Goal: Task Accomplishment & Management: Manage account settings

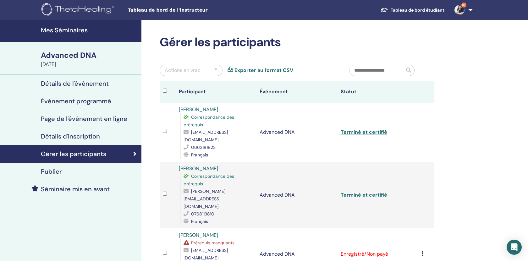
scroll to position [149, 0]
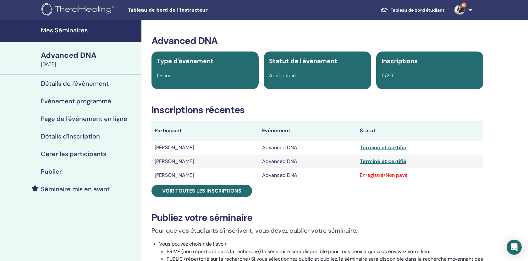
click at [94, 84] on h4 "Détails de l'évènement" at bounding box center [75, 84] width 68 height 8
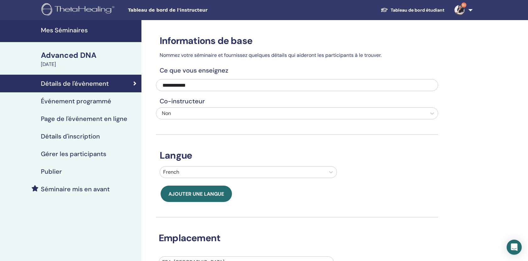
click at [86, 54] on div "Advanced DNA" at bounding box center [89, 55] width 97 height 11
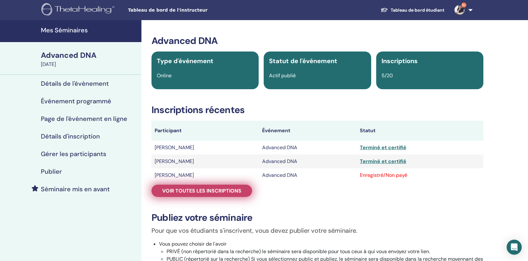
click at [205, 190] on span "Voir toutes les inscriptions" at bounding box center [201, 190] width 79 height 7
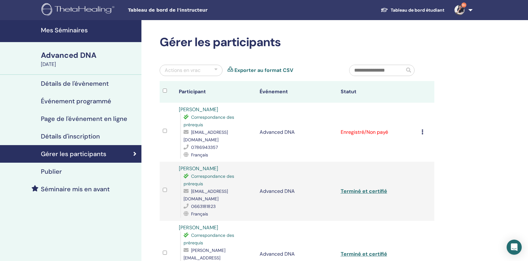
click at [422, 129] on icon at bounding box center [422, 131] width 2 height 5
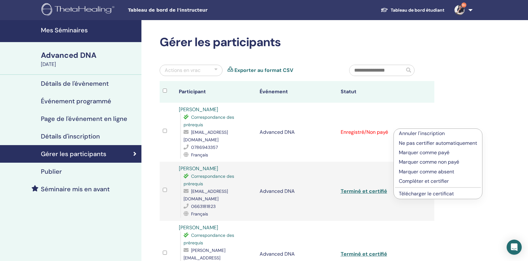
click at [419, 182] on p "Compléter et certifier" at bounding box center [437, 181] width 78 height 8
